Goal: Task Accomplishment & Management: Use online tool/utility

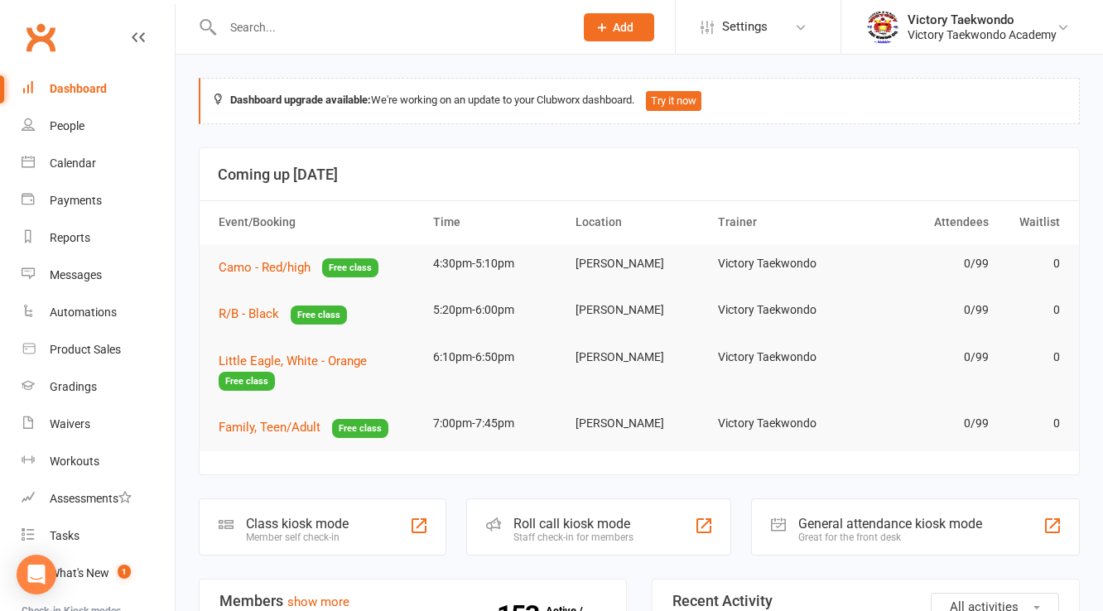
click at [237, 31] on input "text" at bounding box center [390, 27] width 344 height 23
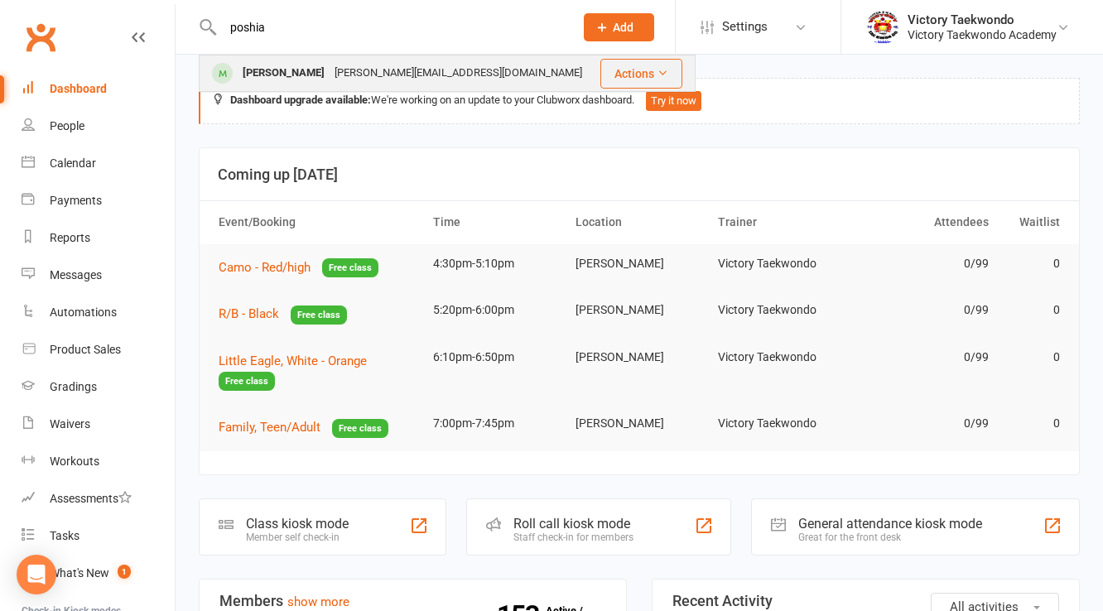
type input "poshia"
click at [315, 71] on div "[PERSON_NAME]" at bounding box center [284, 73] width 92 height 24
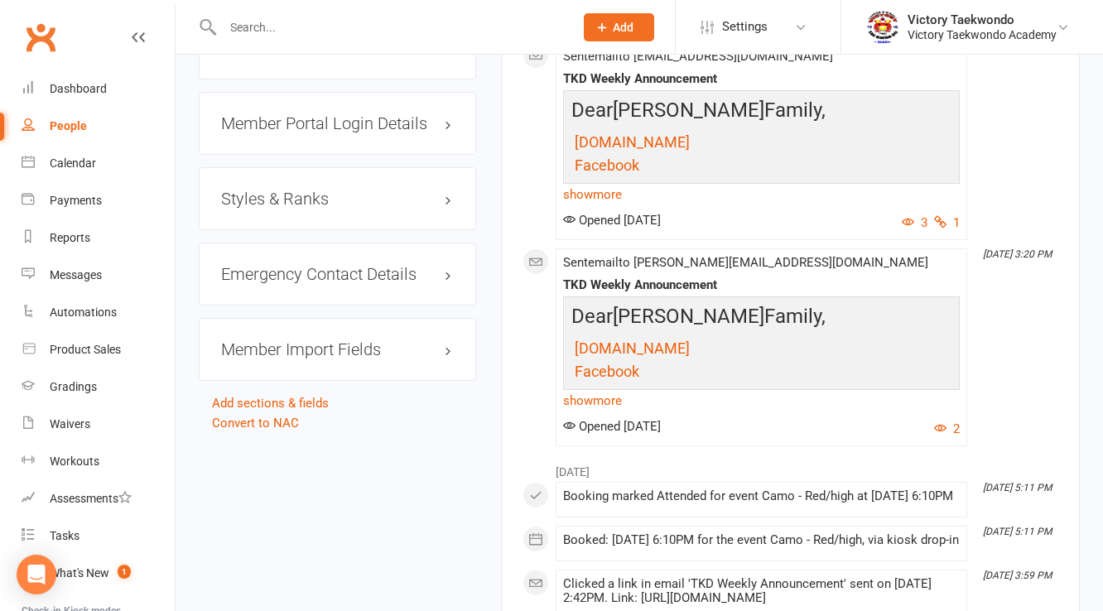
scroll to position [1523, 0]
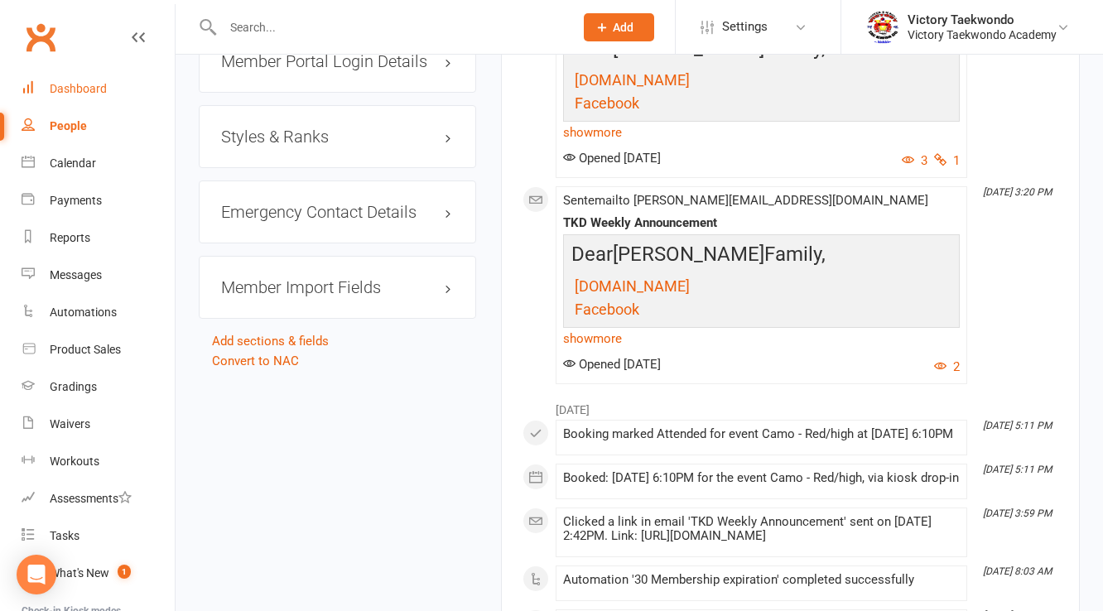
click at [66, 91] on div "Dashboard" at bounding box center [78, 88] width 57 height 13
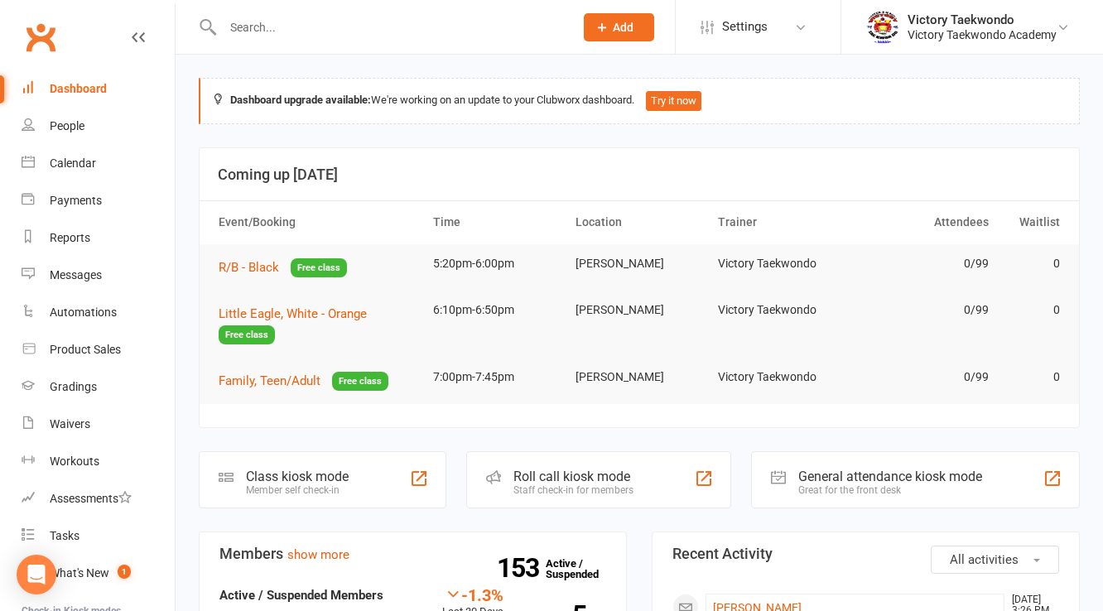
click at [315, 484] on div "Member self check-in" at bounding box center [297, 490] width 103 height 12
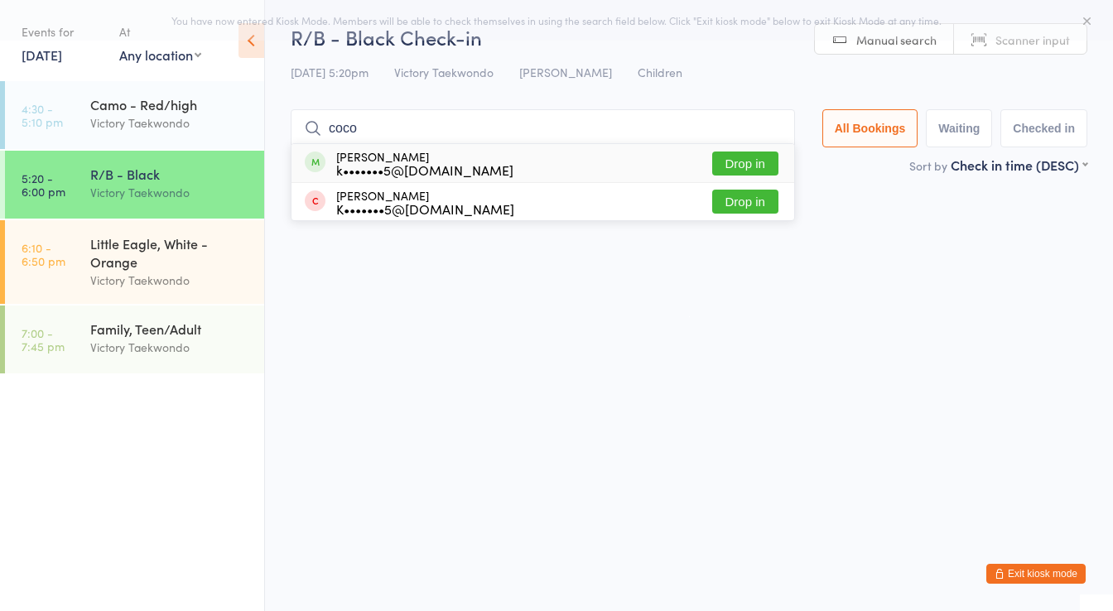
type input "coco"
click at [755, 165] on button "Drop in" at bounding box center [745, 164] width 66 height 24
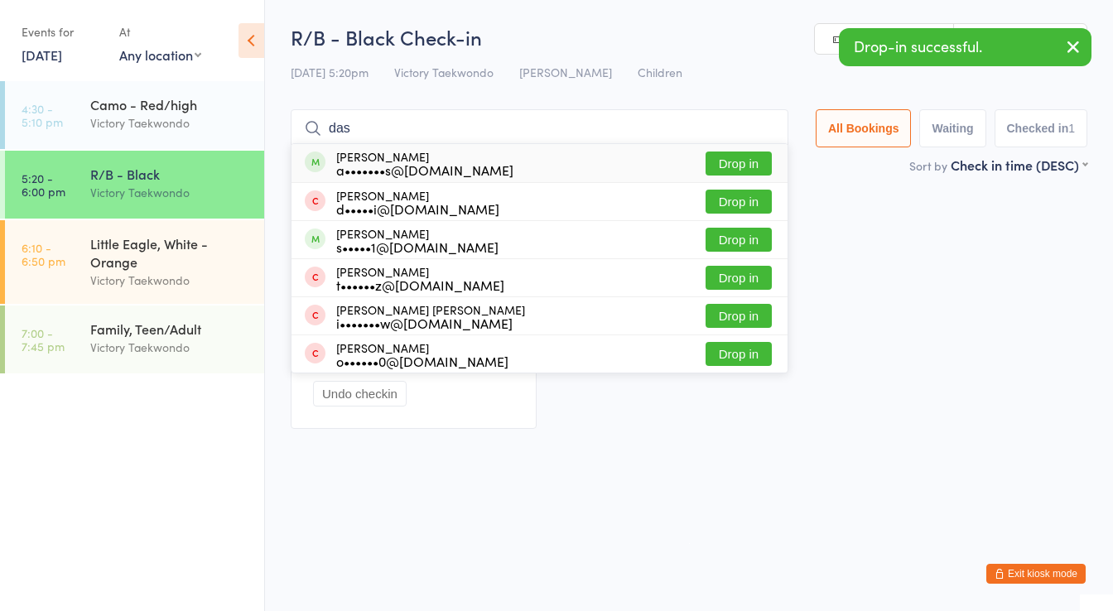
type input "das"
click at [735, 162] on button "Drop in" at bounding box center [738, 164] width 66 height 24
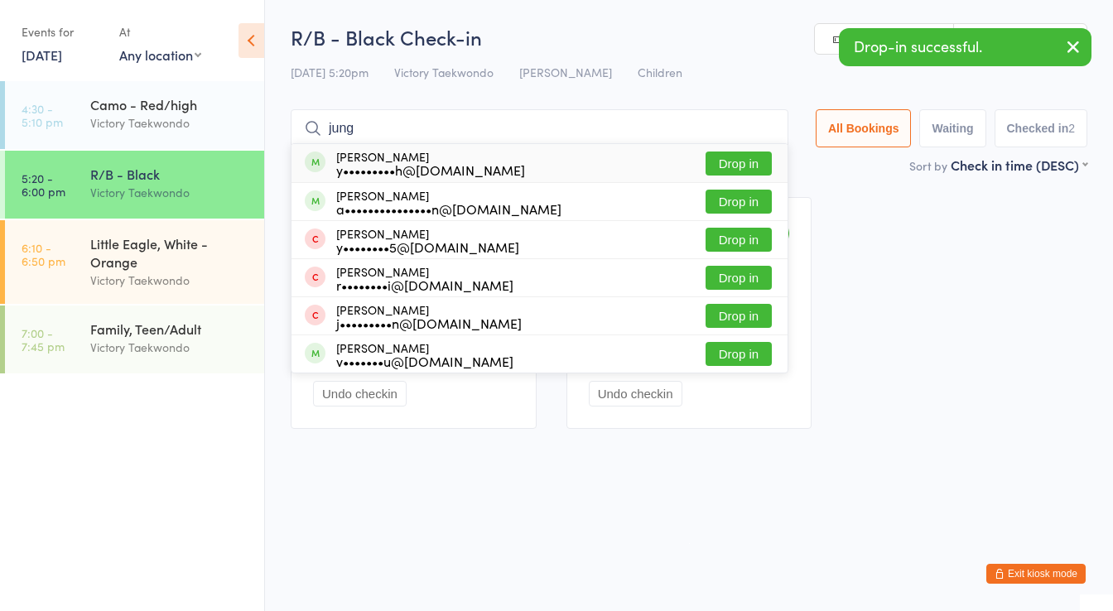
type input "jung"
click at [740, 160] on button "Drop in" at bounding box center [738, 164] width 66 height 24
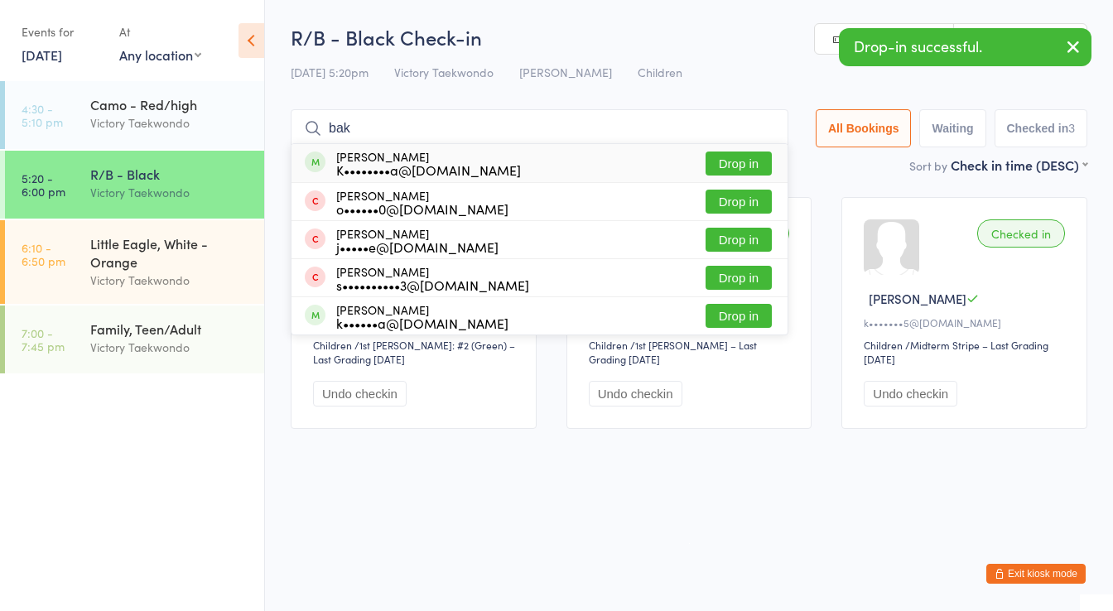
type input "bak"
click at [740, 160] on button "Drop in" at bounding box center [738, 164] width 66 height 24
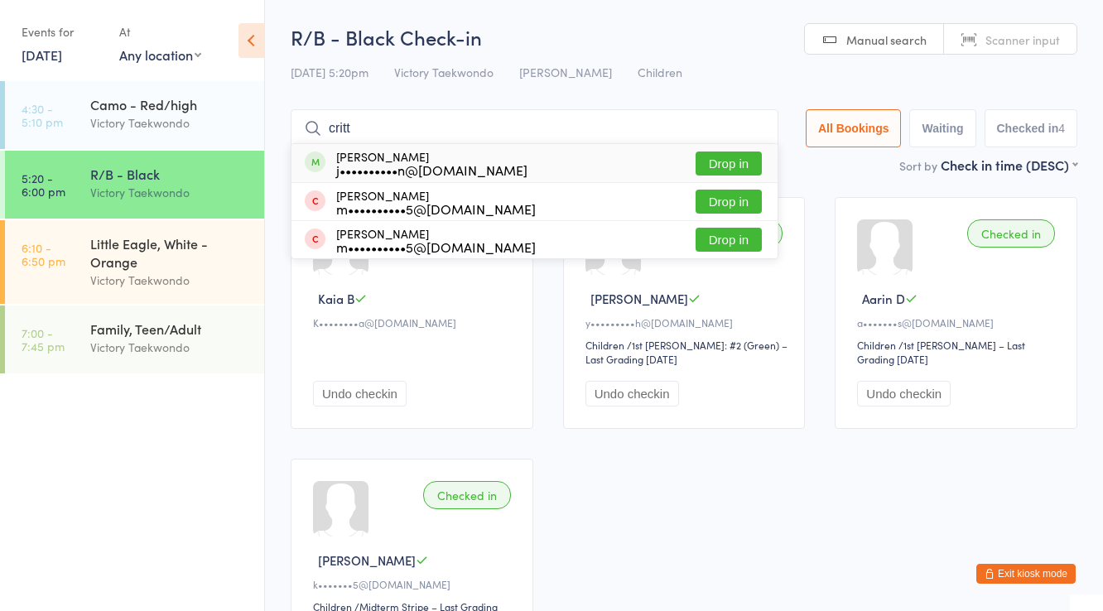
type input "critt"
click at [745, 159] on button "Drop in" at bounding box center [729, 164] width 66 height 24
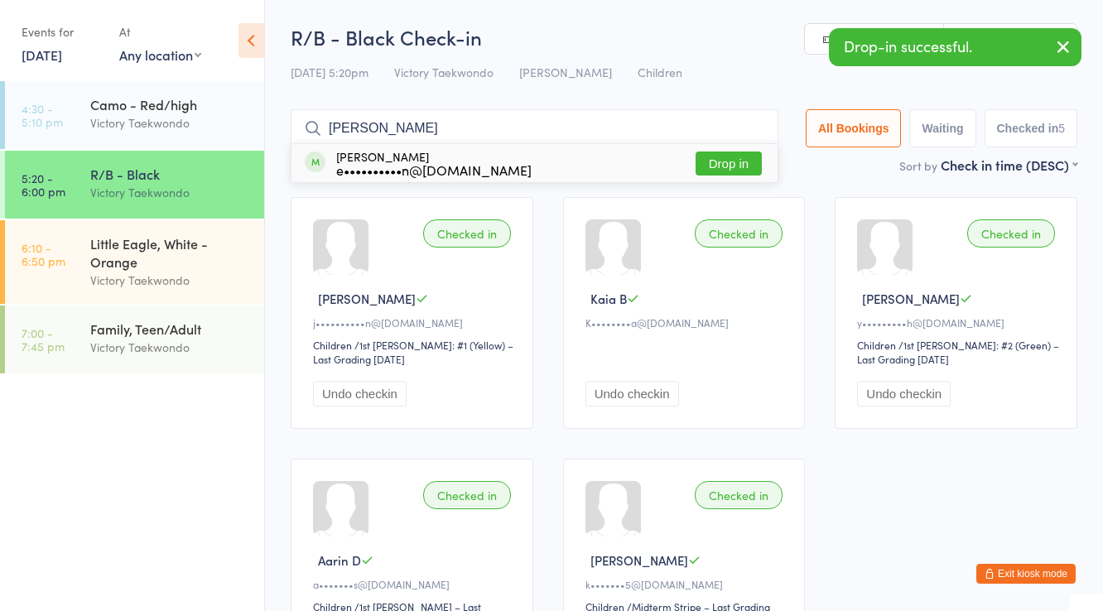
type input "rhys"
click at [745, 159] on button "Drop in" at bounding box center [729, 164] width 66 height 24
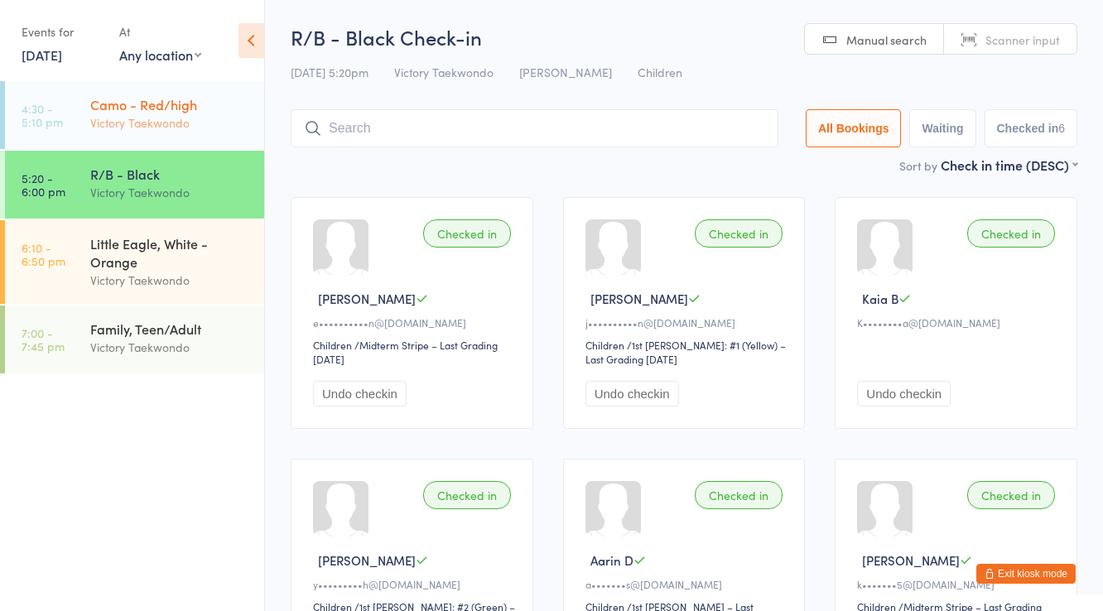
click at [156, 99] on div "Camo - Red/high" at bounding box center [170, 104] width 160 height 18
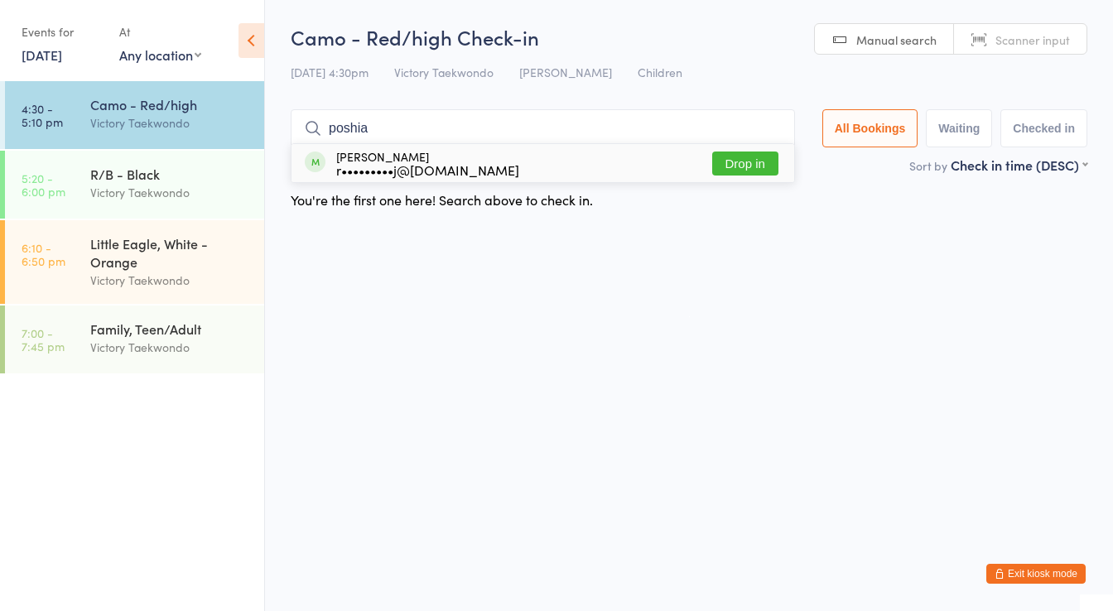
type input "poshia"
drag, startPoint x: 722, startPoint y: 156, endPoint x: 701, endPoint y: 152, distance: 21.1
click at [719, 155] on button "Drop in" at bounding box center [745, 164] width 66 height 24
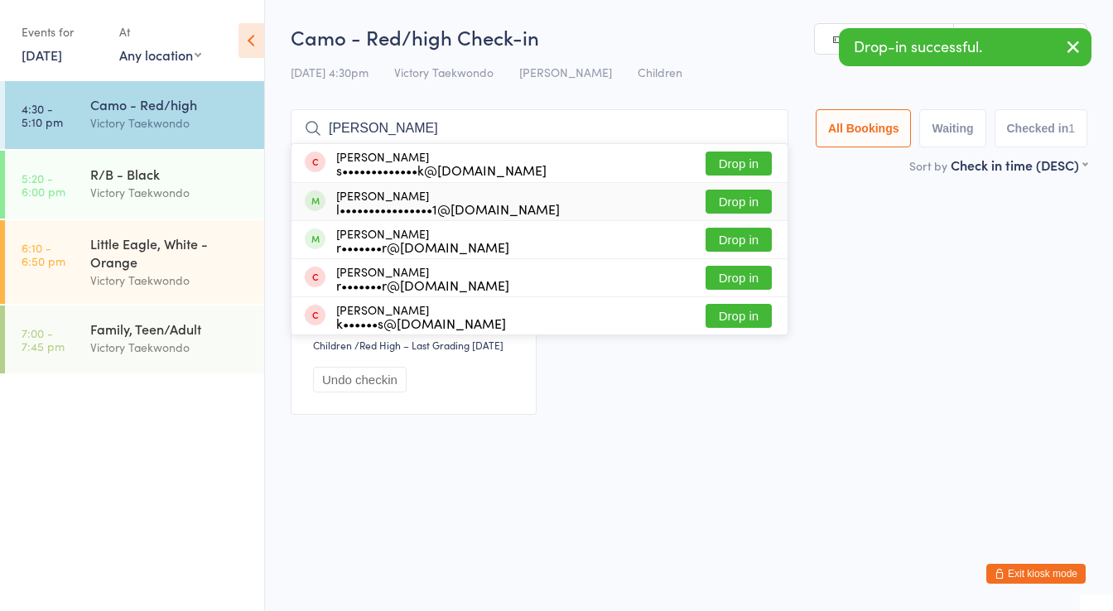
type input "simon"
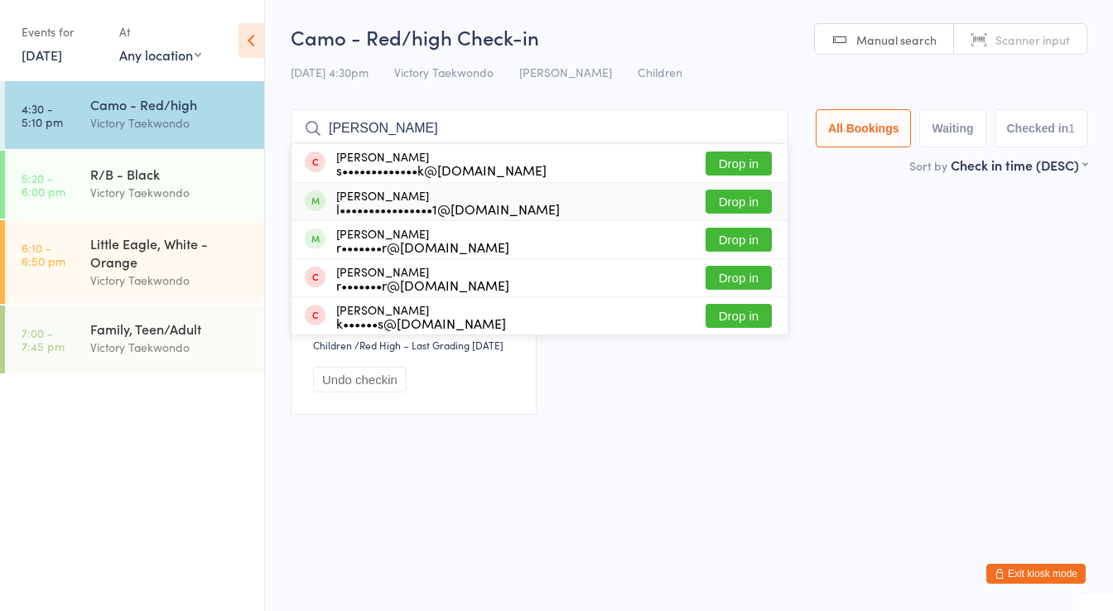
click at [720, 202] on button "Drop in" at bounding box center [738, 202] width 66 height 24
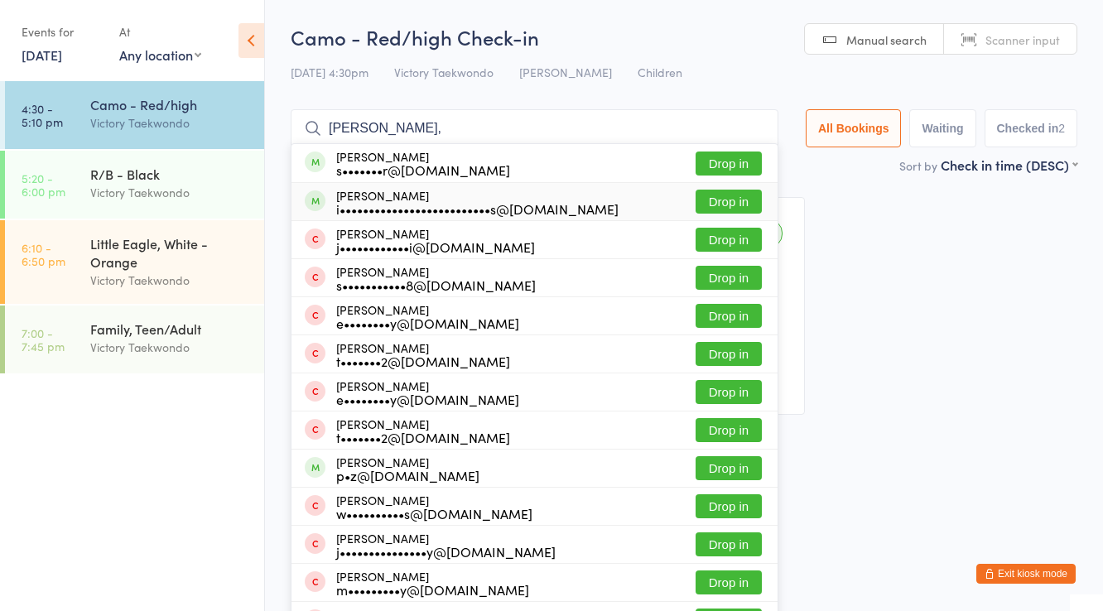
type input "william,"
click at [715, 194] on button "Drop in" at bounding box center [729, 202] width 66 height 24
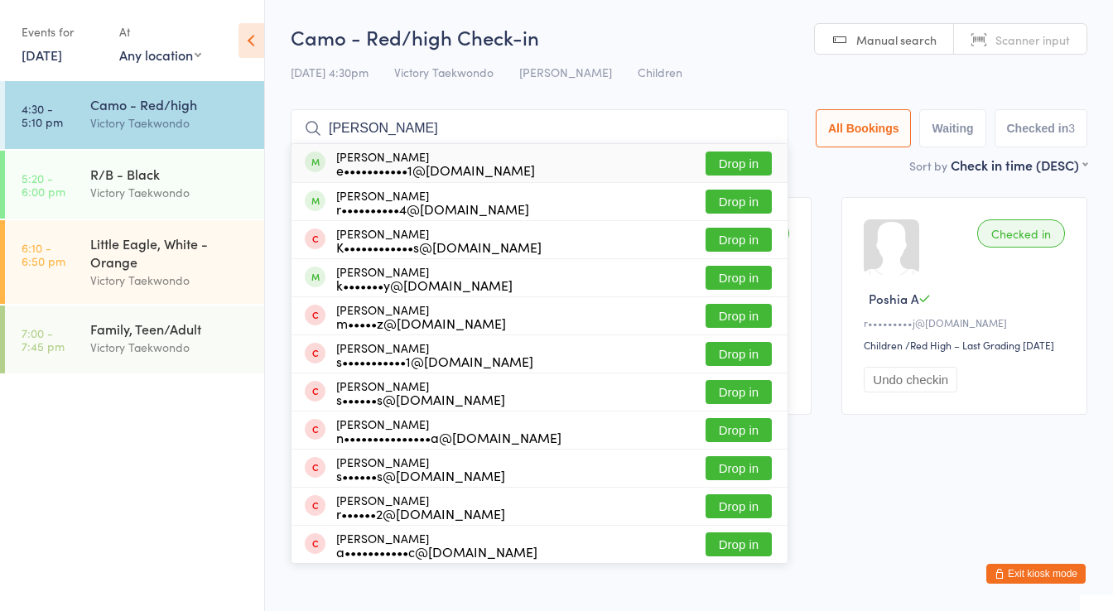
type input "natalie"
click at [727, 164] on button "Drop in" at bounding box center [738, 164] width 66 height 24
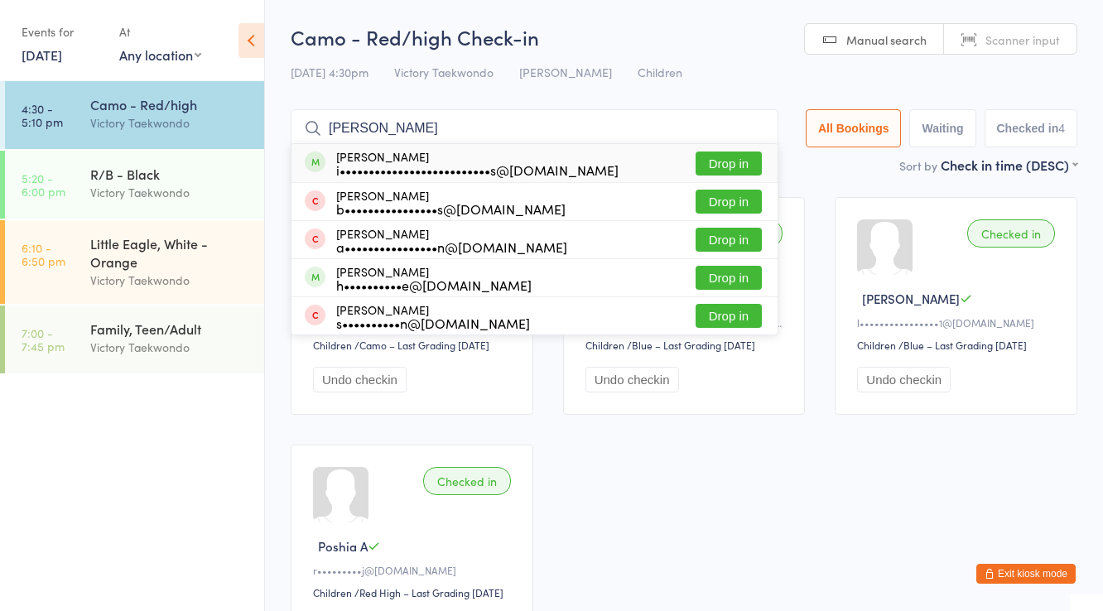
type input "robert"
click at [744, 152] on button "Drop in" at bounding box center [729, 164] width 66 height 24
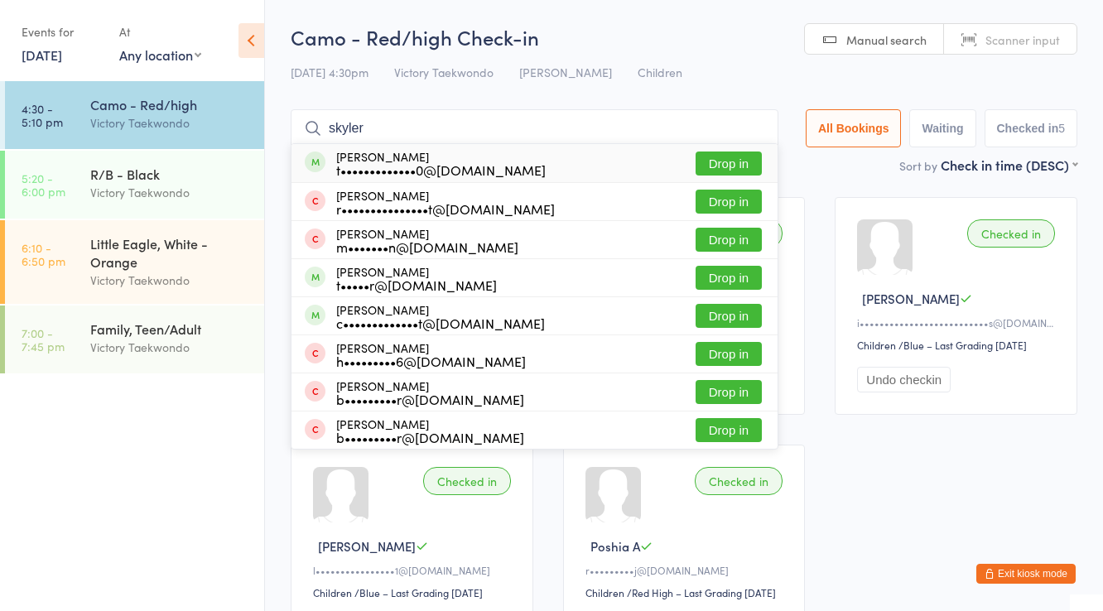
type input "skyler"
click at [706, 162] on button "Drop in" at bounding box center [729, 164] width 66 height 24
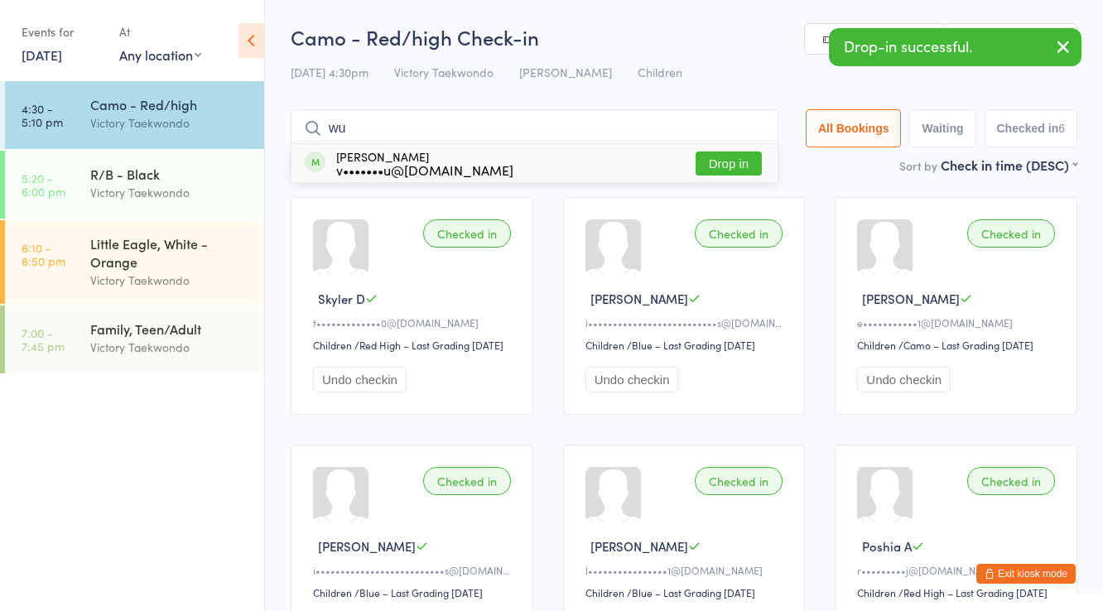
type input "wu"
click at [724, 166] on button "Drop in" at bounding box center [729, 164] width 66 height 24
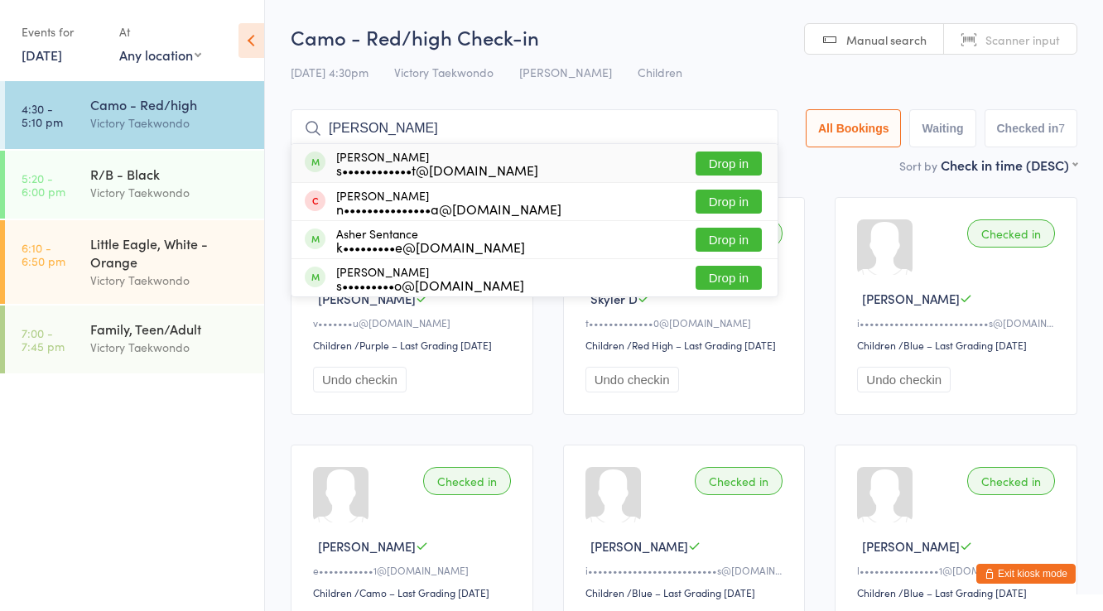
type input "ashvath"
click at [724, 166] on button "Drop in" at bounding box center [729, 164] width 66 height 24
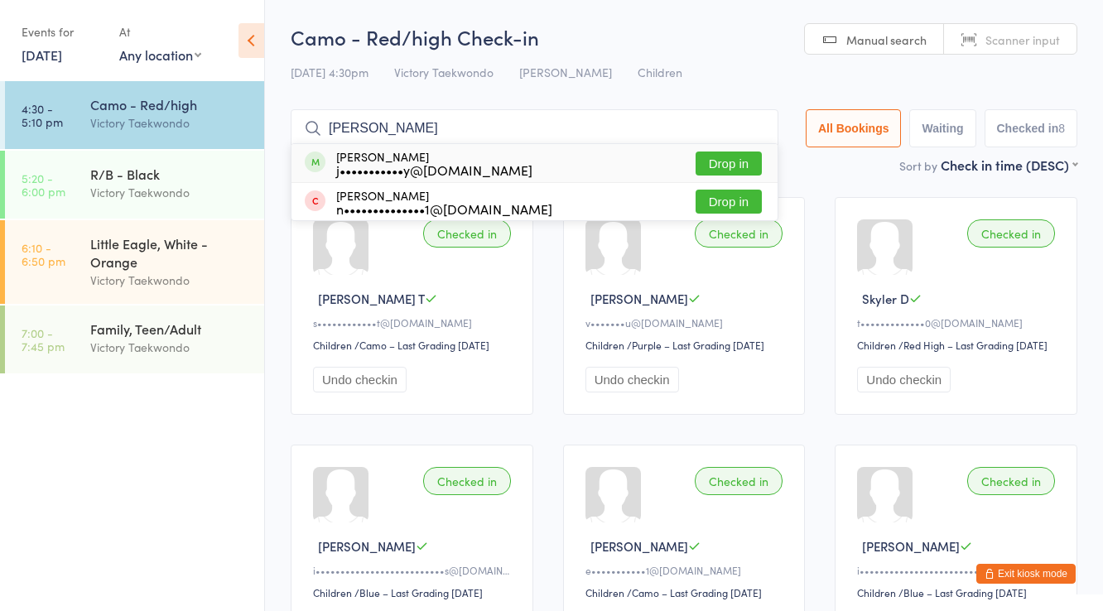
type input "felix"
click at [724, 166] on button "Drop in" at bounding box center [729, 164] width 66 height 24
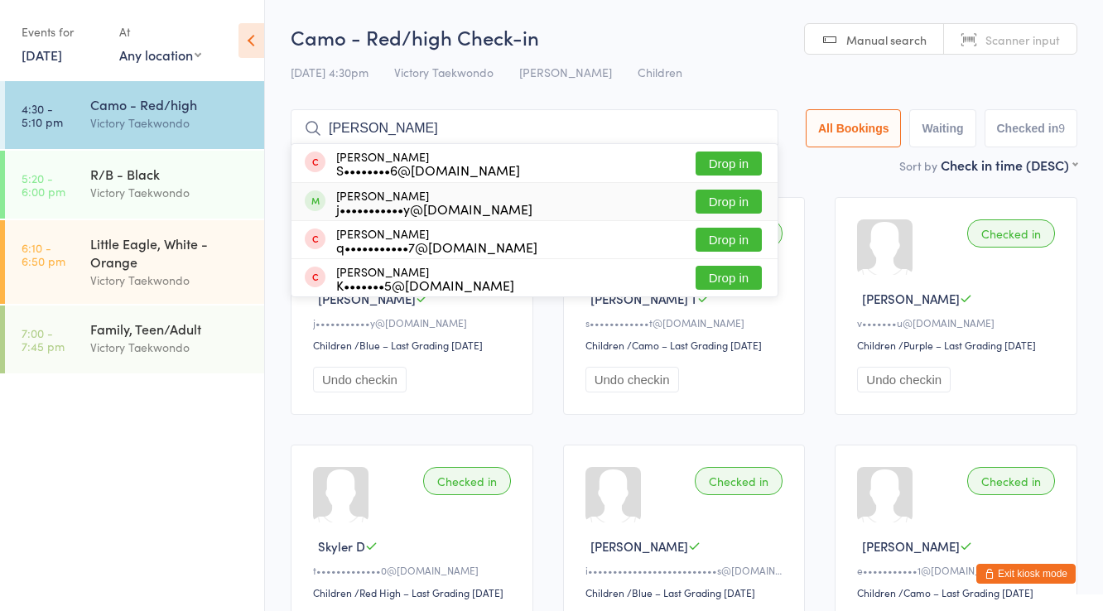
type input "olivia"
click at [739, 205] on button "Drop in" at bounding box center [729, 202] width 66 height 24
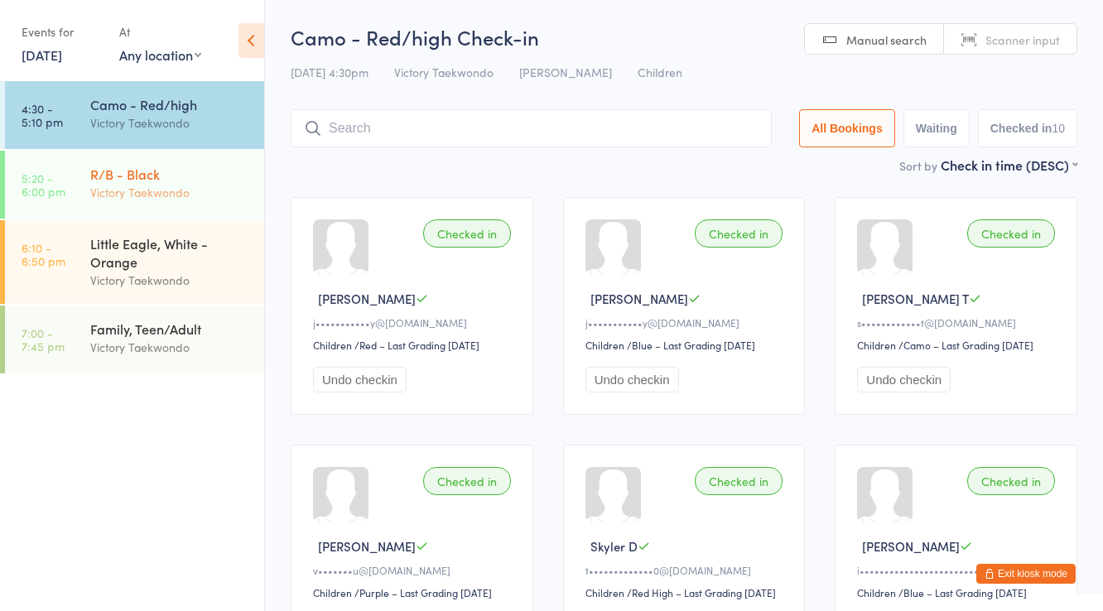
click at [143, 176] on div "R/B - Black" at bounding box center [170, 174] width 160 height 18
